Goal: Task Accomplishment & Management: Manage account settings

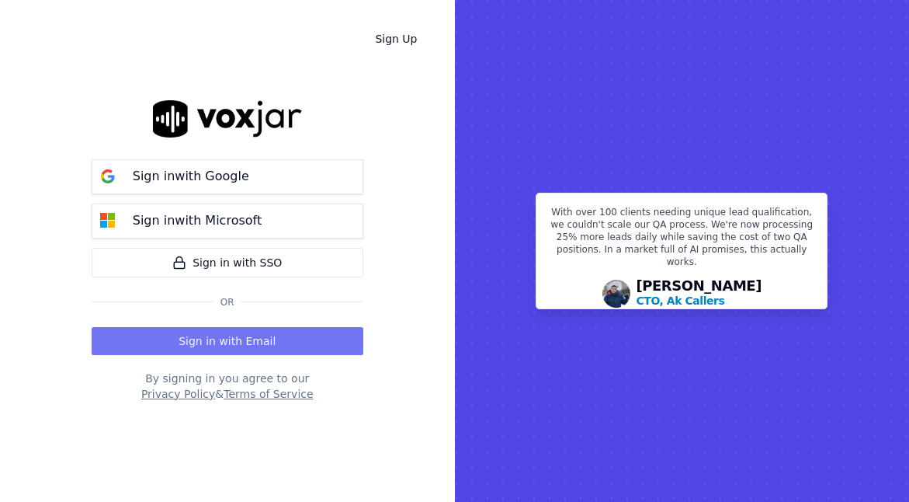
click at [208, 345] on button "Sign in with Email" at bounding box center [228, 341] width 272 height 28
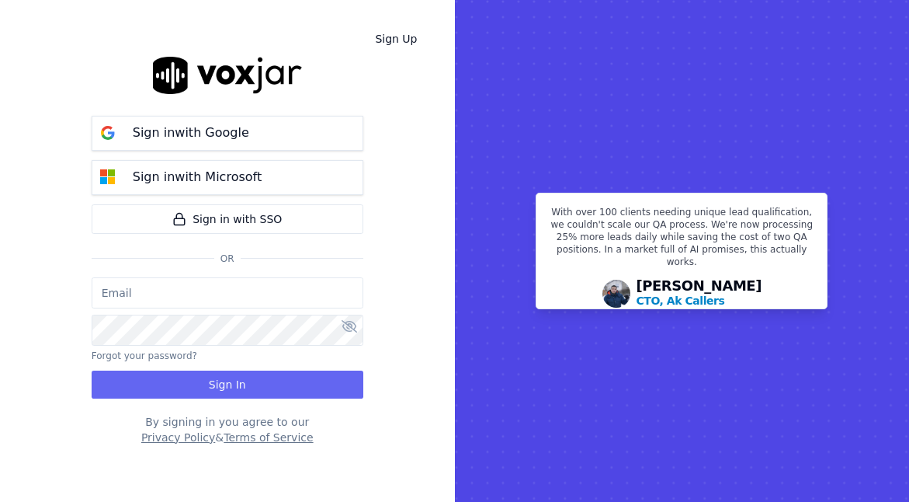
click at [196, 303] on input "email" at bounding box center [228, 292] width 272 height 31
type input "csanders@asilpc.com"
